Goal: Find specific fact

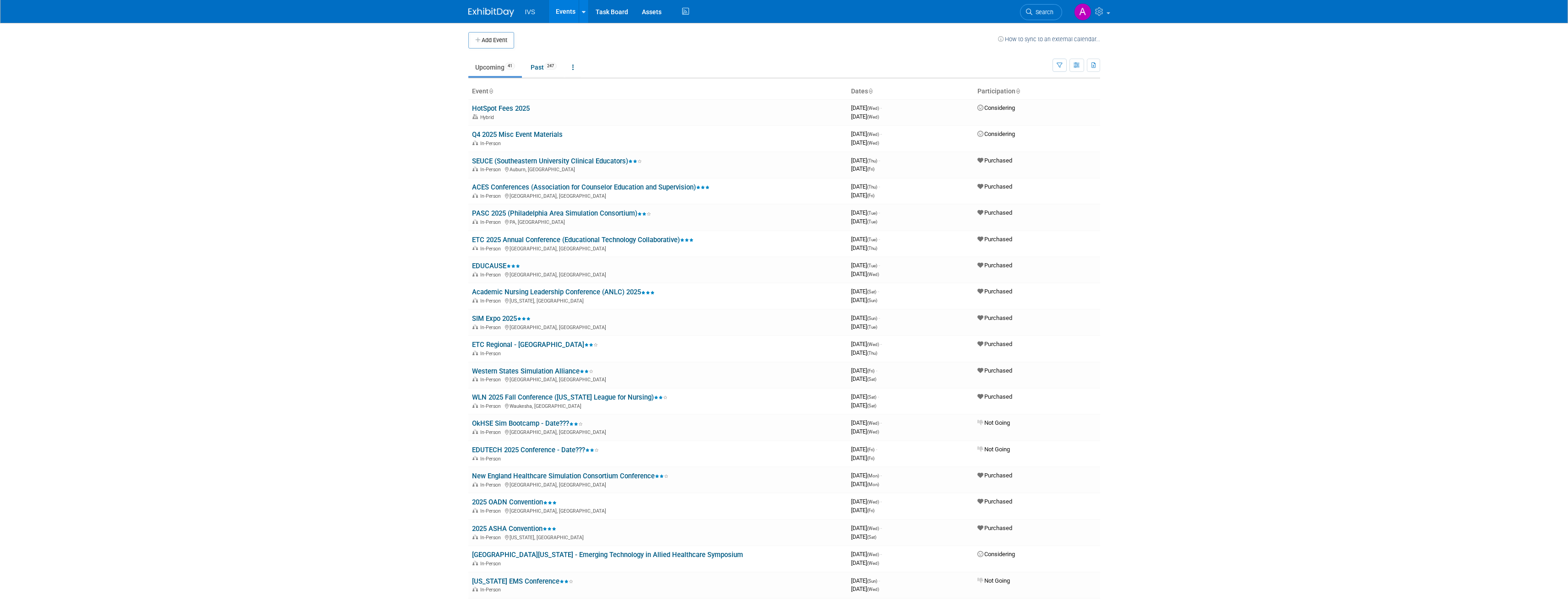
click at [359, 235] on body "IVS Events Add Event Bulk Upload Events Shareable Event Boards Recently Viewed …" at bounding box center [784, 300] width 1568 height 601
click at [479, 241] on link "ETC 2025 Annual Conference (Educational Technology Collaborative)" at bounding box center [583, 240] width 222 height 9
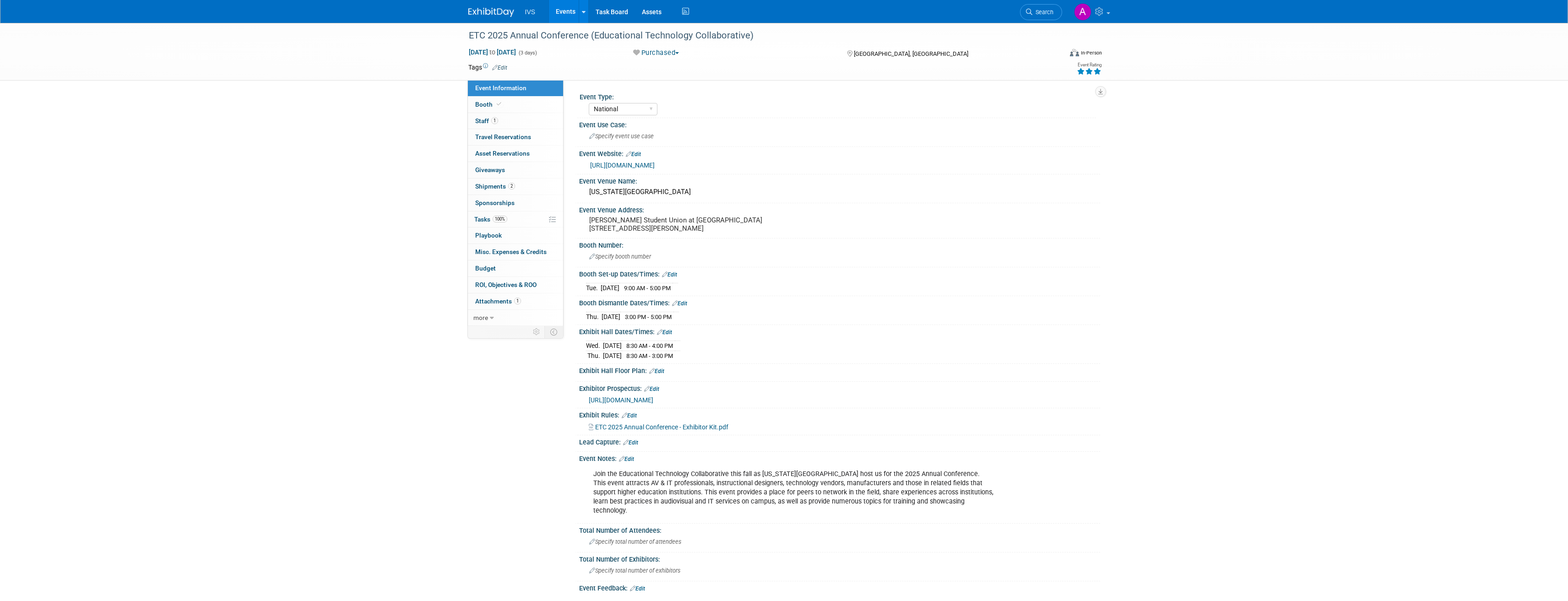
select select "National"
click at [520, 189] on link "2 Shipments 2" at bounding box center [516, 186] width 95 height 16
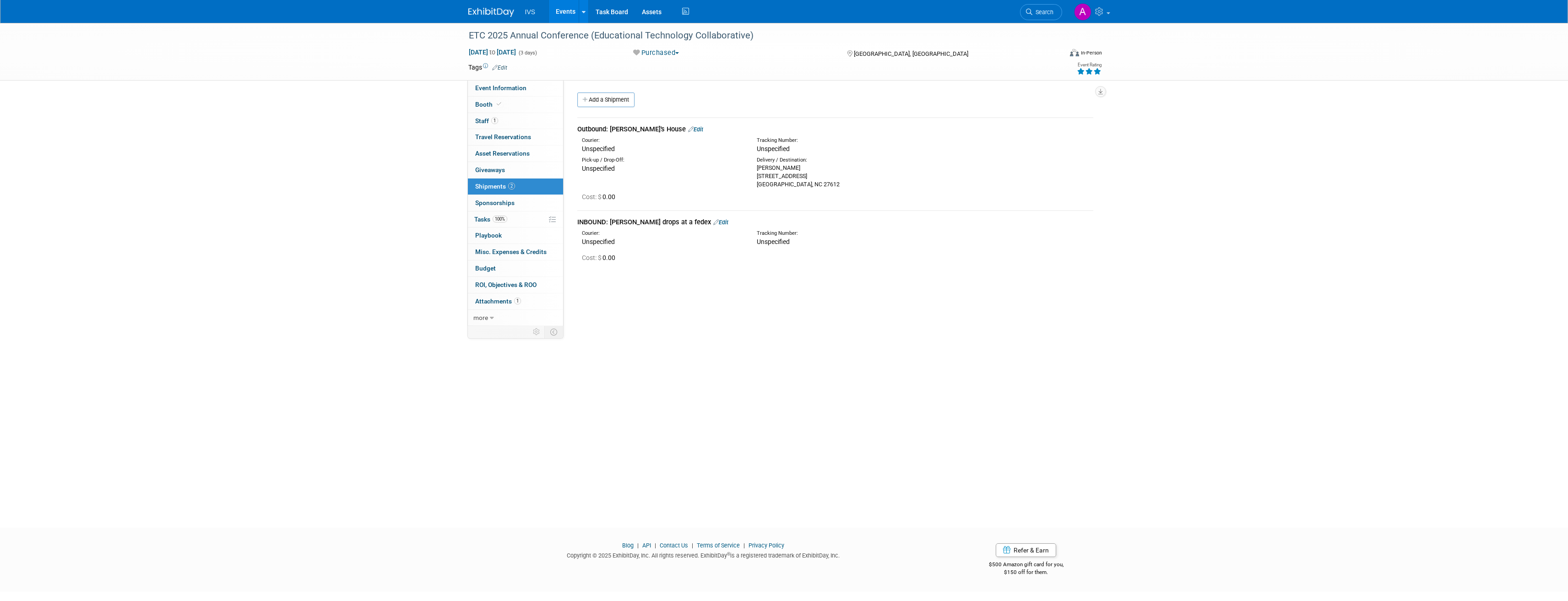
drag, startPoint x: 756, startPoint y: 171, endPoint x: 797, endPoint y: 170, distance: 41.0
click at [797, 170] on div "Delivery / Destination: Nathaniel Brost 6211 Darwin Ct apt 1109 Raleigh, NC 276…" at bounding box center [837, 172] width 175 height 32
drag, startPoint x: 755, startPoint y: 178, endPoint x: 772, endPoint y: 182, distance: 17.5
click at [772, 182] on div "Delivery / Destination: Nathaniel Brost 6211 Darwin Ct apt 1109 Raleigh, NC 276…" at bounding box center [837, 172] width 175 height 32
click at [773, 195] on div "Cost: $ 0.00" at bounding box center [838, 196] width 511 height 9
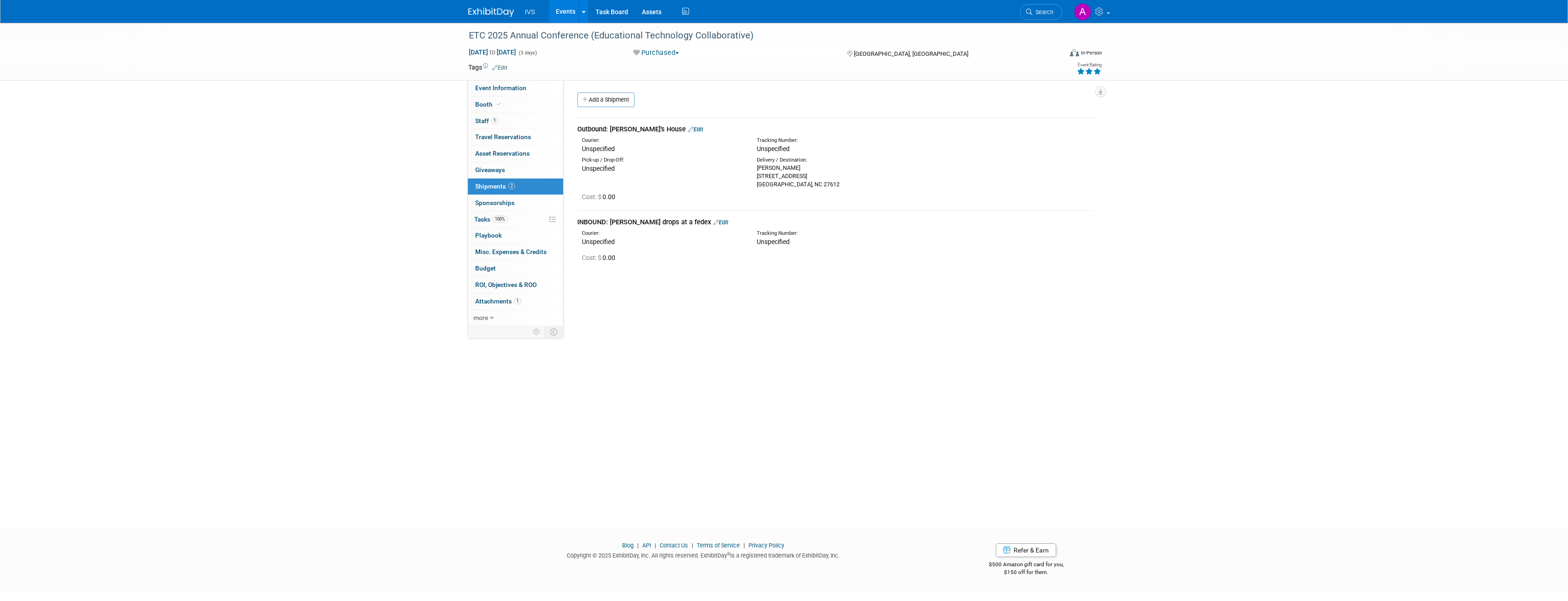
click at [796, 186] on div "Nathaniel Brost 6211 Darwin Ct apt 1109 Raleigh, NC 27612" at bounding box center [837, 176] width 161 height 25
copy div "27612"
drag, startPoint x: 754, startPoint y: 176, endPoint x: 797, endPoint y: 178, distance: 43.0
click at [797, 178] on div "Delivery / Destination: Nathaniel Brost 6211 Darwin Ct apt 1109 Raleigh, NC 276…" at bounding box center [837, 172] width 175 height 32
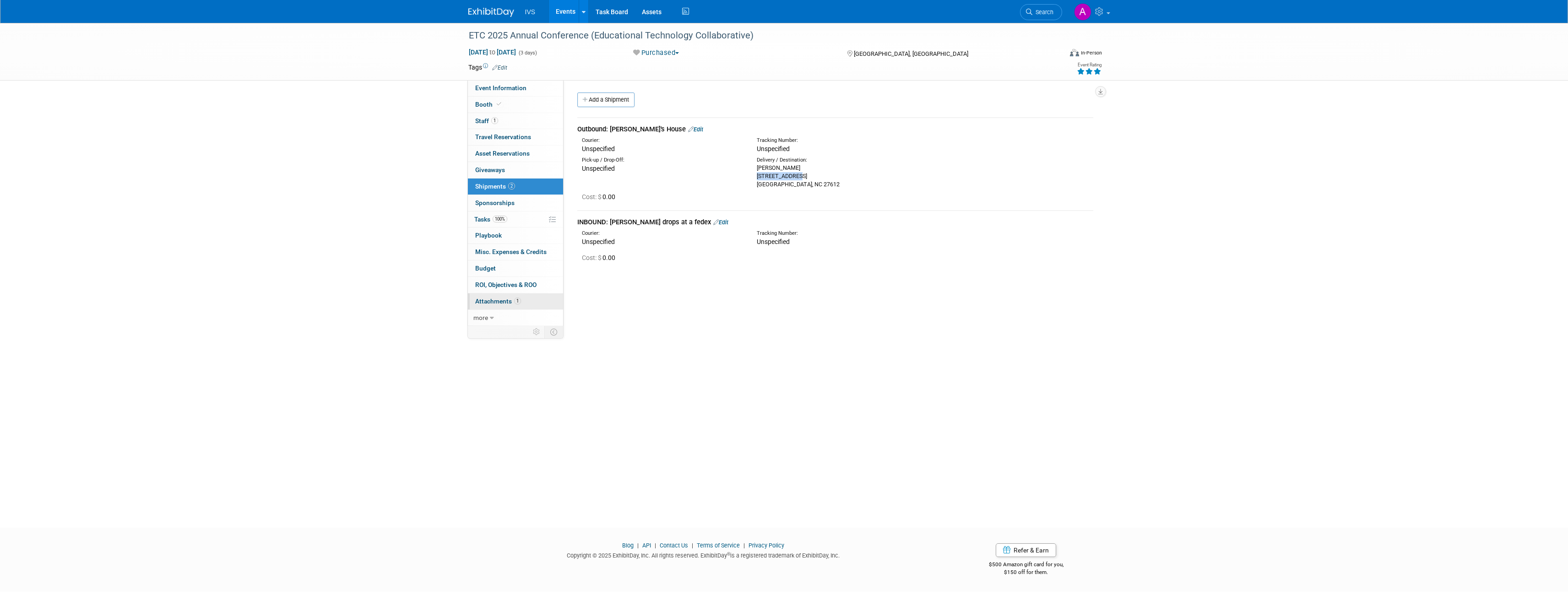
copy div "6211 Darwin Ct"
drag, startPoint x: 798, startPoint y: 178, endPoint x: 828, endPoint y: 192, distance: 33.1
click at [827, 178] on div "Nathaniel Brost 6211 Darwin Ct apt 1109 Raleigh, NC 27612" at bounding box center [837, 176] width 161 height 25
copy div "apt 1109"
